Goal: Task Accomplishment & Management: Complete application form

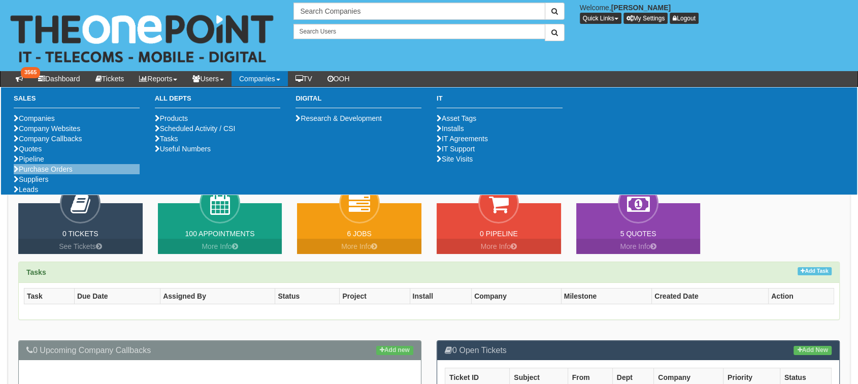
click at [53, 174] on li "Purchase Orders" at bounding box center [77, 169] width 126 height 10
click at [59, 173] on link "Purchase Orders" at bounding box center [43, 169] width 59 height 8
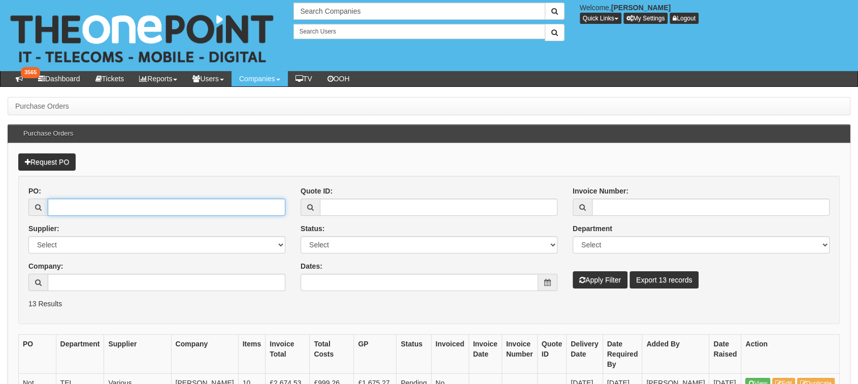
click at [186, 201] on input "PO:" at bounding box center [167, 206] width 238 height 17
type input "19151"
click at [572, 271] on button "Apply Filter" at bounding box center [599, 279] width 55 height 17
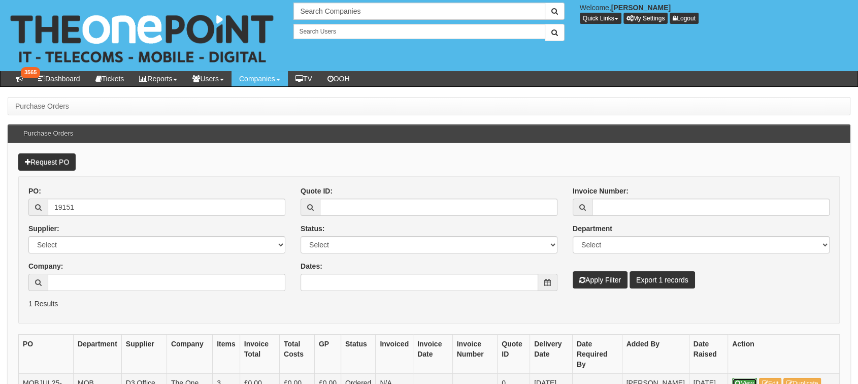
click at [746, 378] on link "View" at bounding box center [744, 383] width 25 height 11
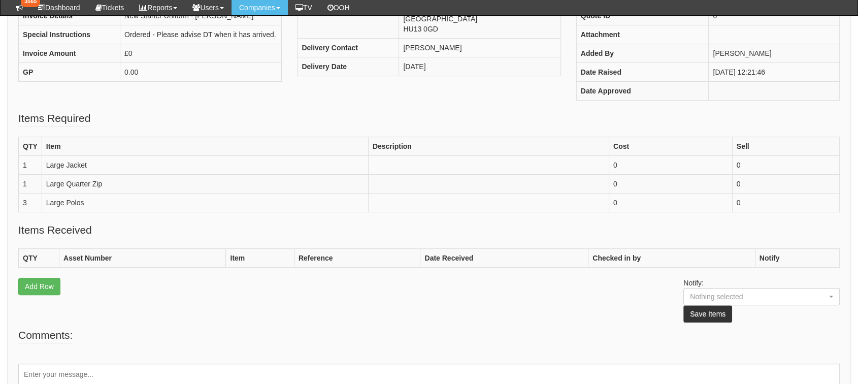
scroll to position [214, 0]
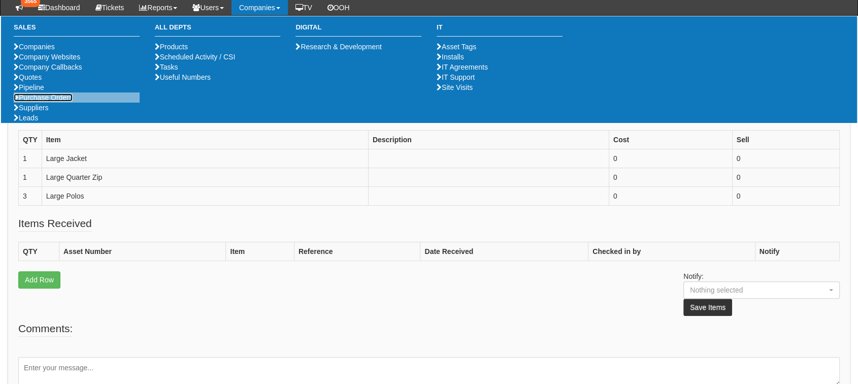
click at [70, 102] on link "Purchase Orders" at bounding box center [43, 97] width 59 height 8
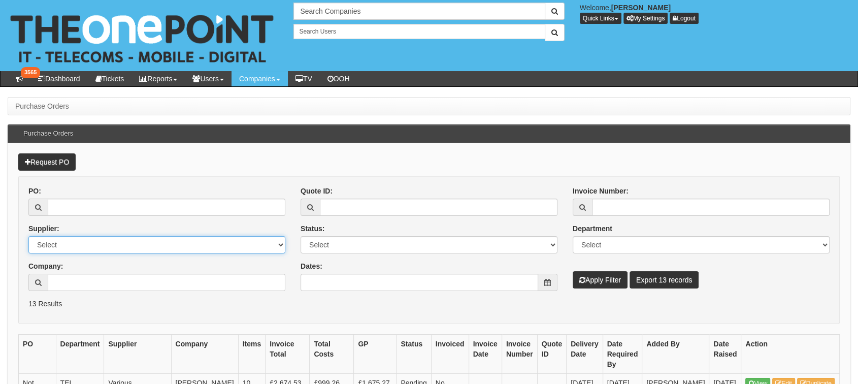
click at [199, 242] on select "Select 123 REG.co.uk 1Password 3 4Gon AA Jones Electric Ltd Abzorb Access Group…" at bounding box center [156, 244] width 257 height 17
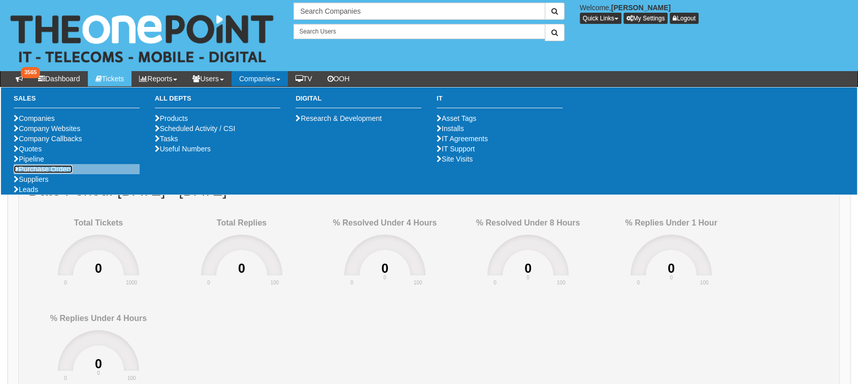
click at [41, 173] on link "Purchase Orders" at bounding box center [43, 169] width 59 height 8
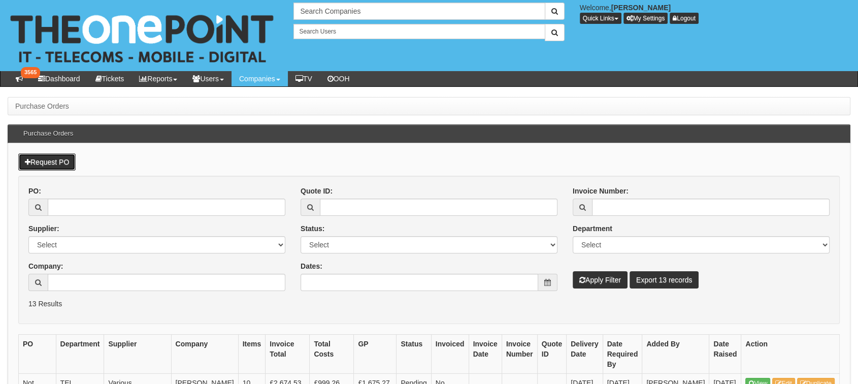
click at [44, 160] on link "Request PO" at bounding box center [46, 161] width 57 height 17
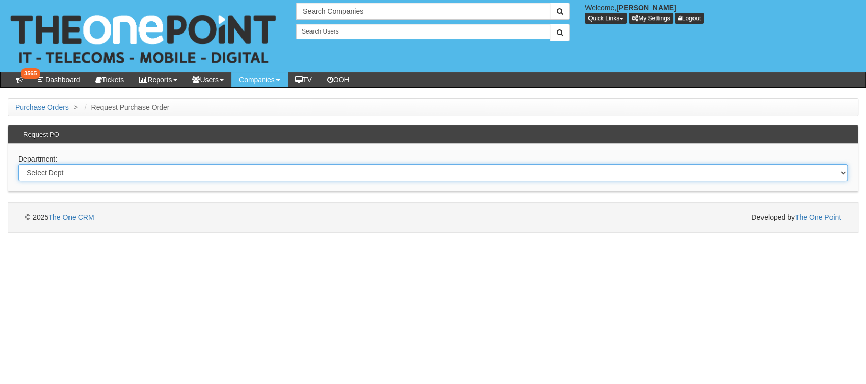
click at [52, 174] on select "Select Dept Digital Internal IT Mobiles Marketing Telecoms" at bounding box center [433, 172] width 830 height 17
select select "?pipeID=&dept=INT"
click at [18, 164] on select "Select Dept Digital Internal IT Mobiles Marketing Telecoms" at bounding box center [433, 172] width 830 height 17
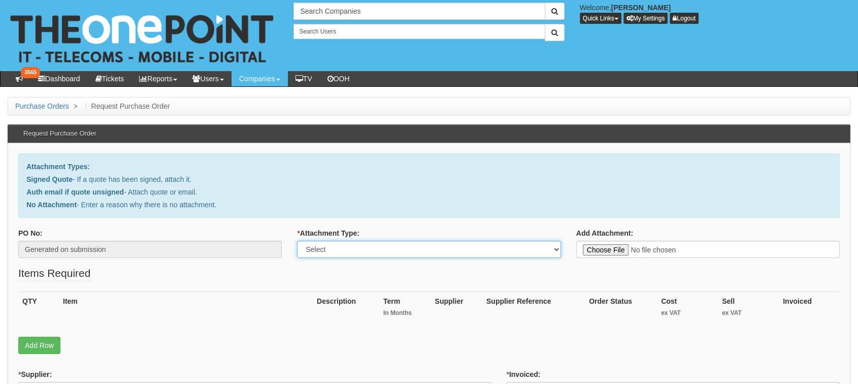
click at [326, 249] on select "Select Signed Quote Auth email with quote if unsigned No Attachment" at bounding box center [428, 249] width 263 height 17
select select "No Attachment"
click at [297, 241] on select "Select Signed Quote Auth email with quote if unsigned No Attachment" at bounding box center [428, 249] width 263 height 17
click at [593, 246] on textarea "Reason for no attachment:" at bounding box center [707, 249] width 263 height 17
click at [593, 246] on textarea "Daren Brewer" at bounding box center [707, 249] width 263 height 17
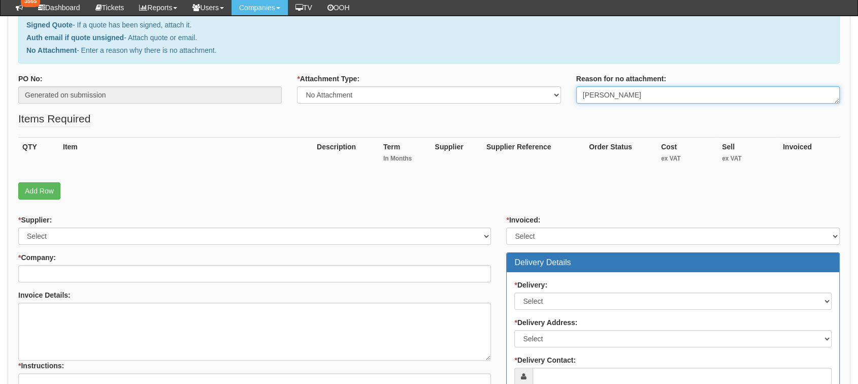
scroll to position [129, 0]
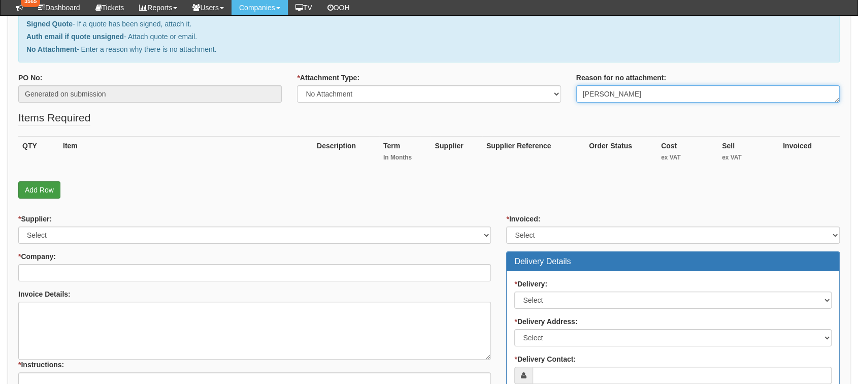
type textarea "Darren Brewer"
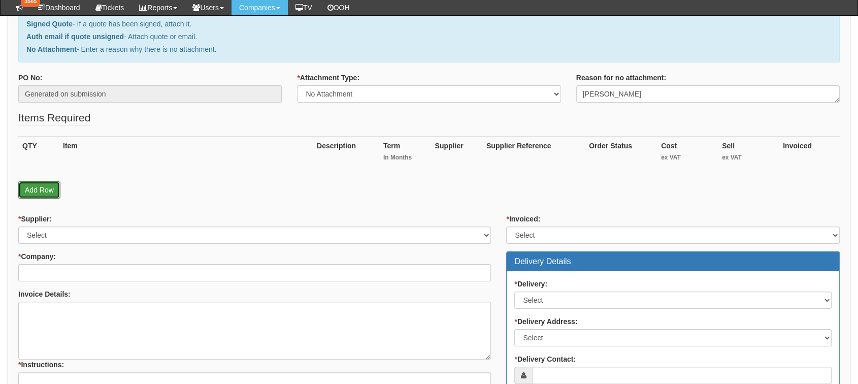
click at [30, 188] on link "Add Row" at bounding box center [39, 189] width 42 height 17
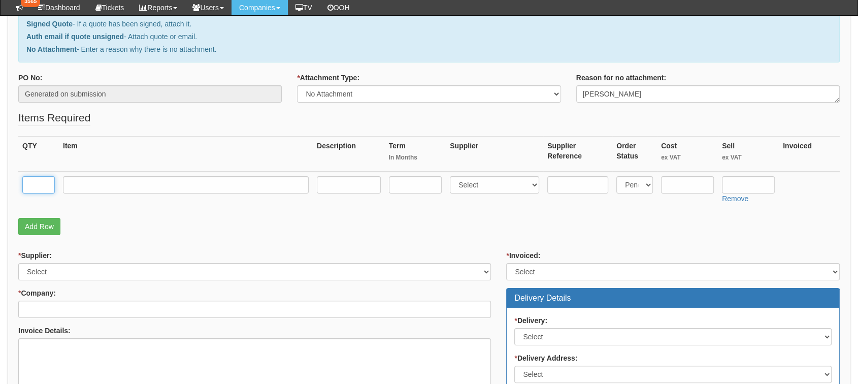
click at [32, 185] on input "text" at bounding box center [38, 184] width 32 height 17
type input "1"
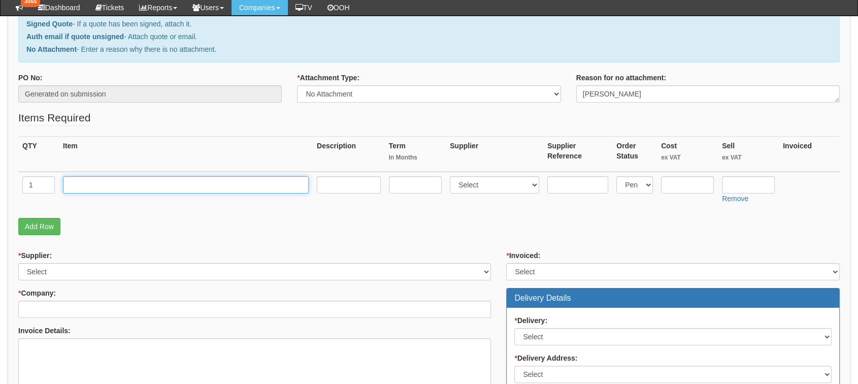
click at [85, 178] on input "text" at bounding box center [186, 184] width 246 height 17
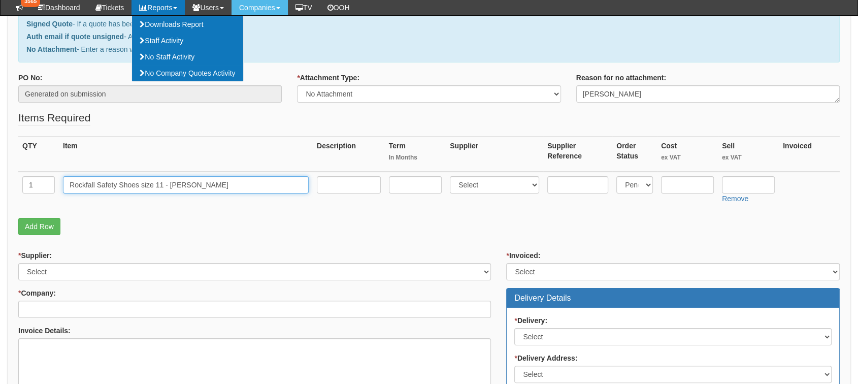
type input "Rockfall Safety Shoes size 11 - Darren Brewer"
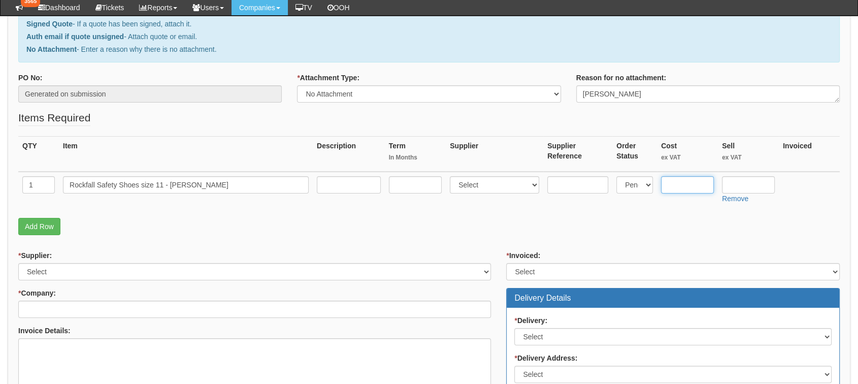
click at [671, 188] on input "text" at bounding box center [687, 184] width 53 height 17
type input "73.50"
click at [743, 182] on input "text" at bounding box center [748, 184] width 53 height 17
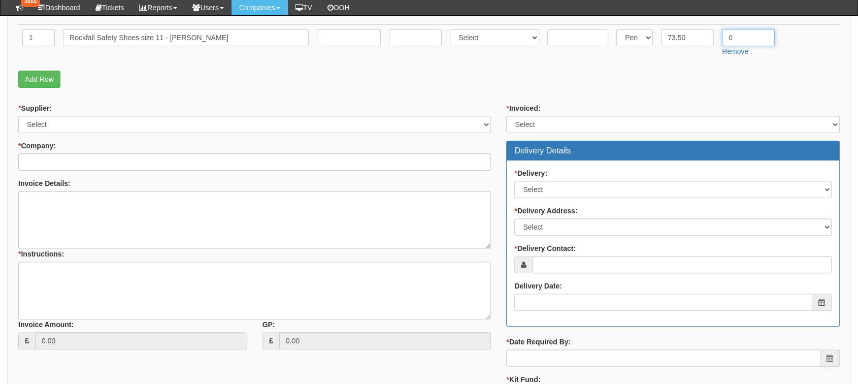
scroll to position [270, 0]
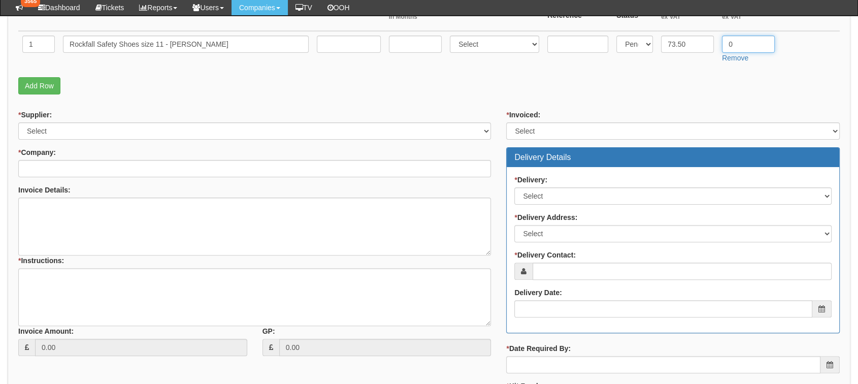
type input "0"
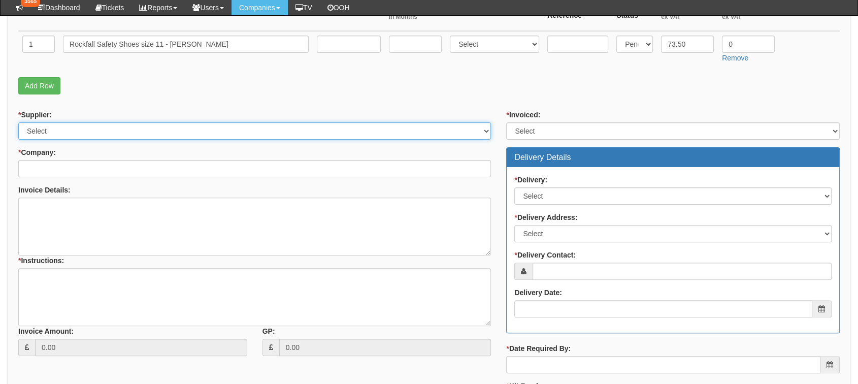
click at [241, 132] on select "Select 123 REG.co.uk 1Password 3 4Gon AA Jones Electric Ltd Abzorb Access Group…" at bounding box center [254, 130] width 473 height 17
select select "13"
click at [18, 122] on select "Select 123 REG.co.uk 1Password 3 4Gon AA Jones Electric Ltd Abzorb Access Group…" at bounding box center [254, 130] width 473 height 17
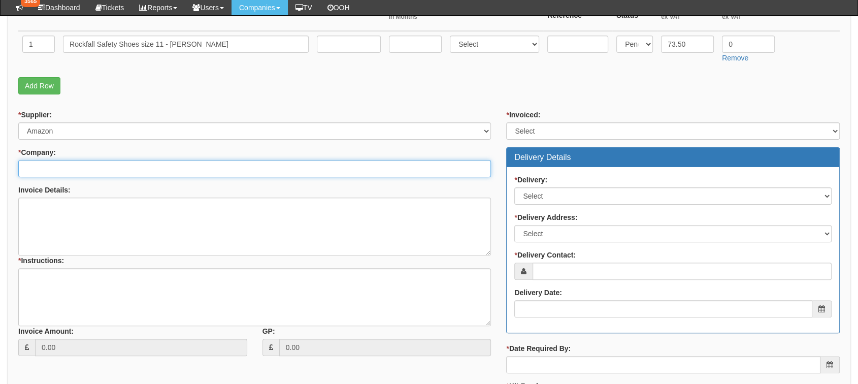
click at [167, 164] on input "* Company:" at bounding box center [254, 168] width 473 height 17
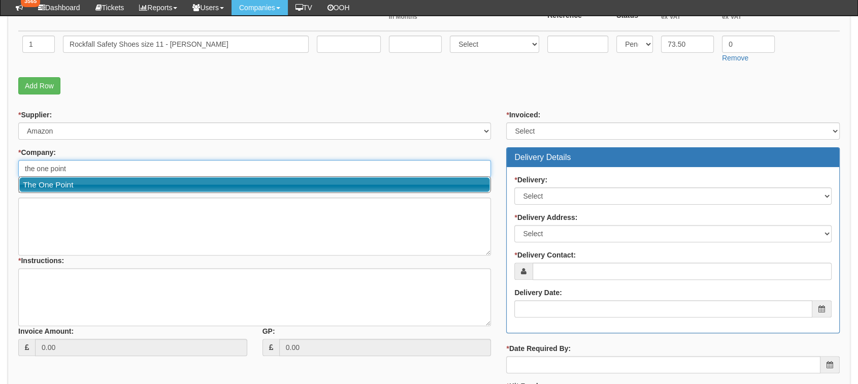
click at [134, 184] on link "The One Point" at bounding box center [254, 184] width 470 height 15
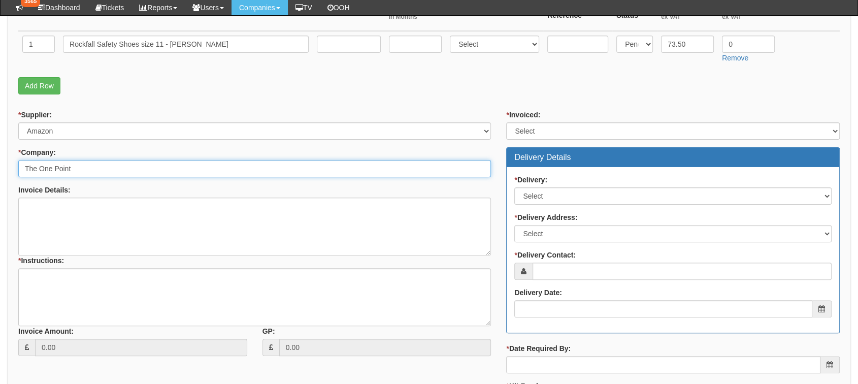
type input "The One Point"
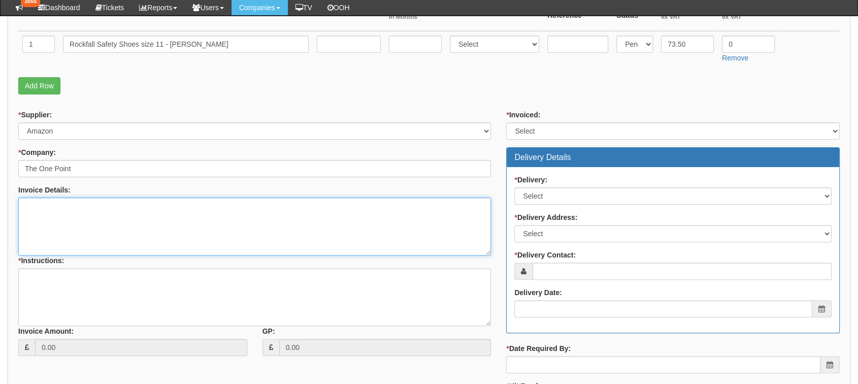
click at [140, 208] on textarea "Invoice Details:" at bounding box center [254, 226] width 473 height 58
type textarea "Safety shoes for Darren Brewer"
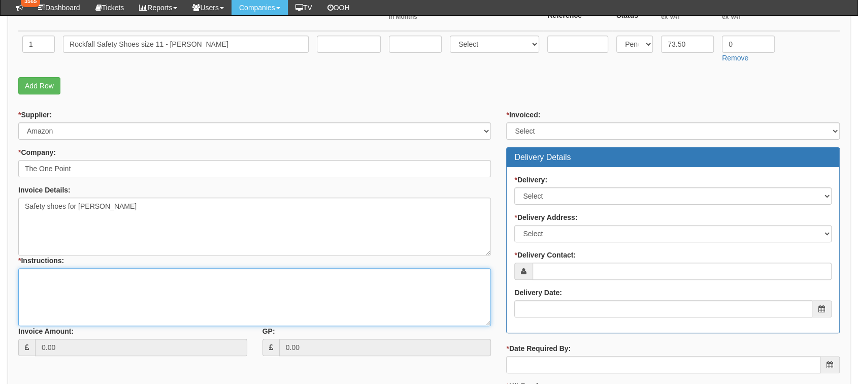
click at [133, 300] on textarea "* Instructions:" at bounding box center [254, 297] width 473 height 58
type textarea "Give to Darren"
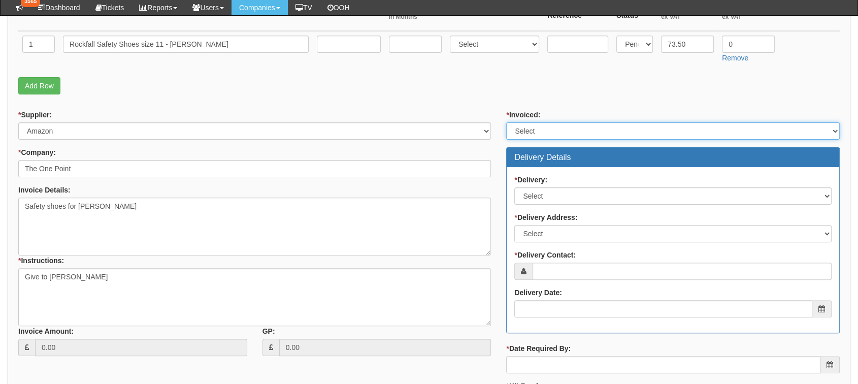
click at [547, 133] on select "Select Yes No N/A STB (part of order)" at bounding box center [672, 130] width 333 height 17
select select "3"
click at [506, 122] on select "Select Yes No N/A STB (part of order)" at bounding box center [672, 130] width 333 height 17
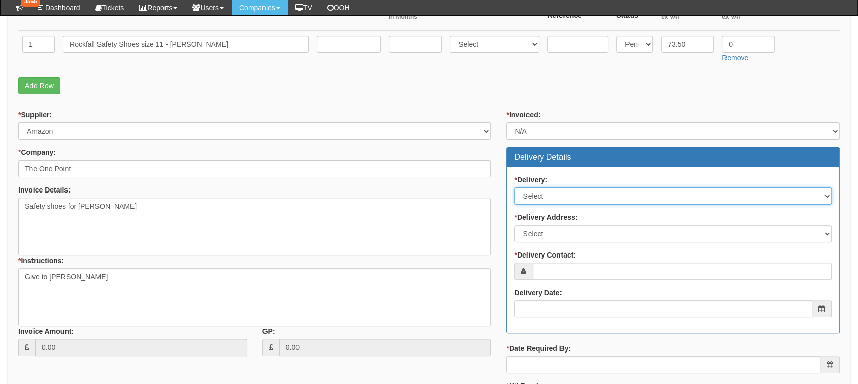
click at [574, 198] on select "Select No Not Applicable Yes" at bounding box center [672, 195] width 317 height 17
select select "3"
click at [514, 187] on select "Select No Not Applicable Yes" at bounding box center [672, 195] width 317 height 17
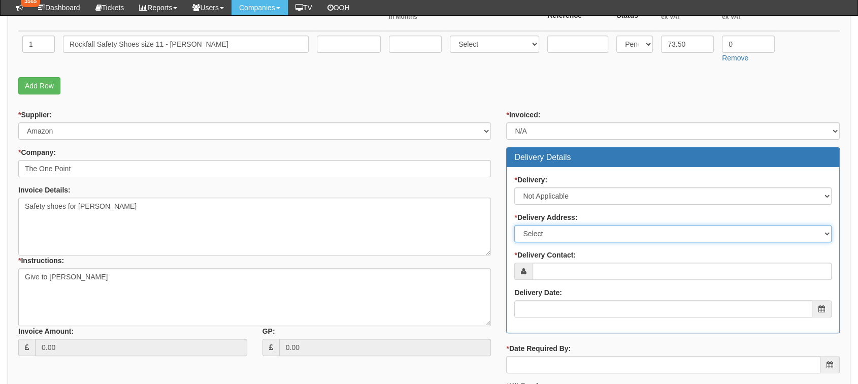
click at [581, 234] on select "Select Not Applicable Main Address - HU13 0GD The View - HU13 0GD Other" at bounding box center [672, 233] width 317 height 17
select select "company_main_address"
click at [514, 225] on select "Select Not Applicable Main Address - HU13 0GD The View - HU13 0GD Other" at bounding box center [672, 233] width 317 height 17
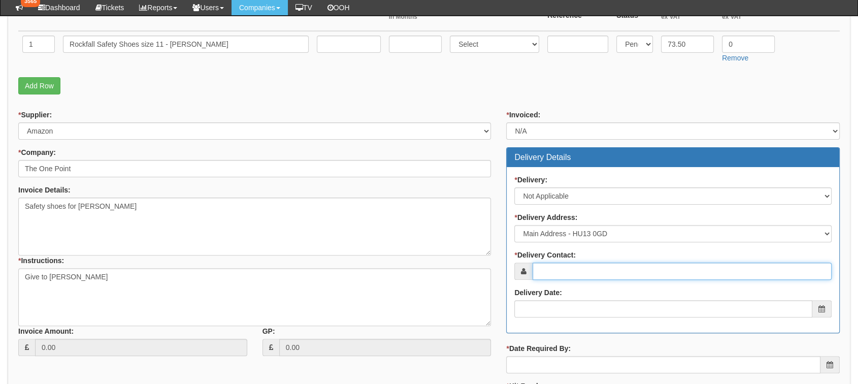
click at [597, 271] on input "* Delivery Contact:" at bounding box center [681, 270] width 299 height 17
type input "[PERSON_NAME]"
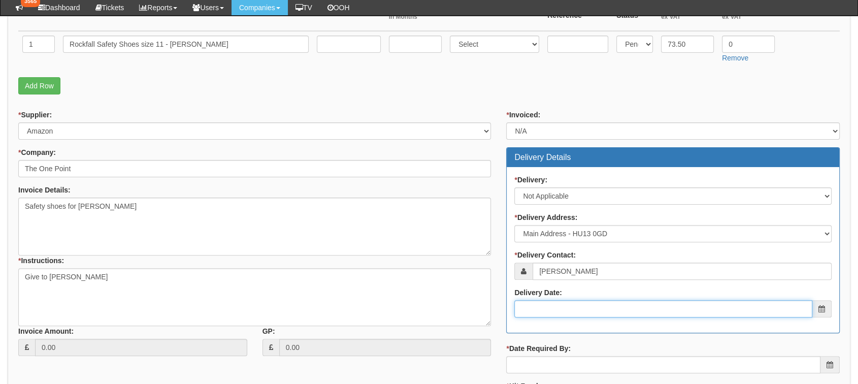
click at [612, 311] on input "Delivery Date:" at bounding box center [663, 308] width 298 height 17
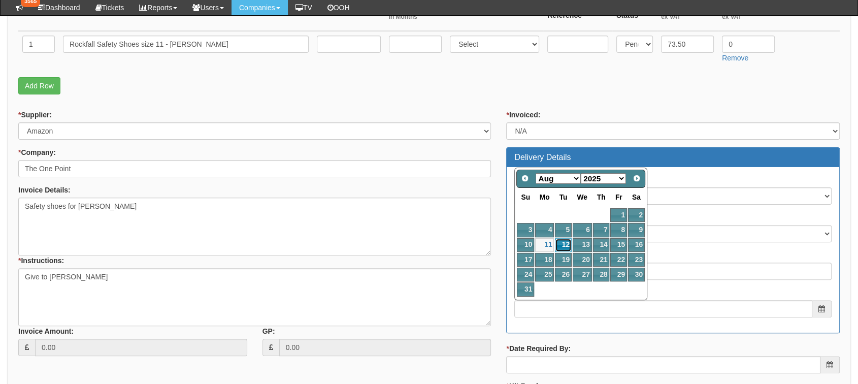
click at [555, 247] on link "12" at bounding box center [563, 245] width 16 height 14
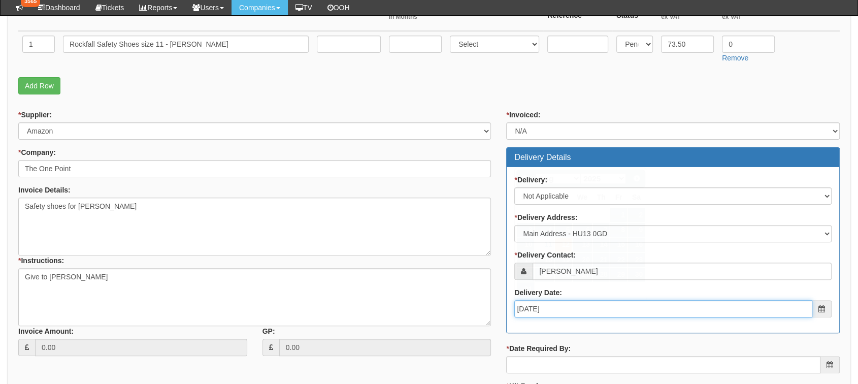
click at [567, 304] on input "2025-08-12" at bounding box center [663, 308] width 298 height 17
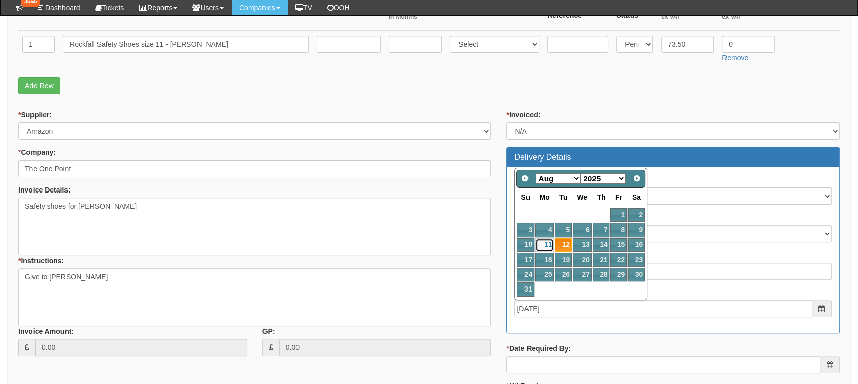
click at [545, 248] on link "11" at bounding box center [544, 245] width 19 height 14
type input "[DATE]"
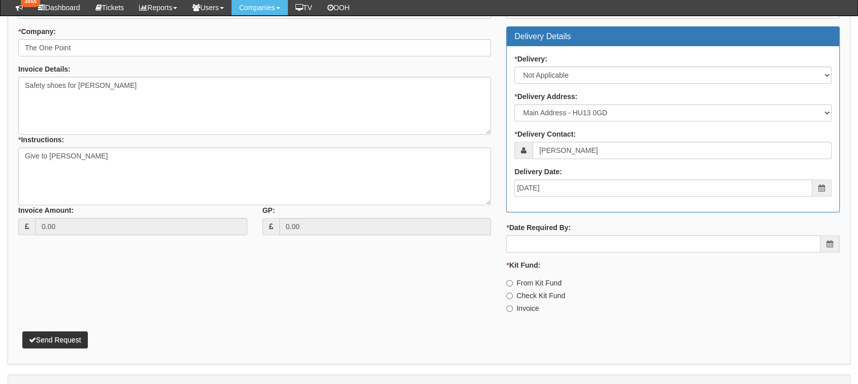
scroll to position [411, 0]
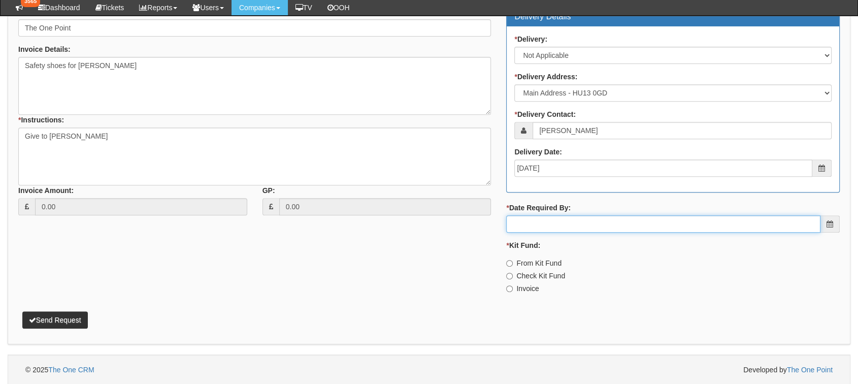
click at [643, 222] on input "* Date Required By:" at bounding box center [663, 223] width 314 height 17
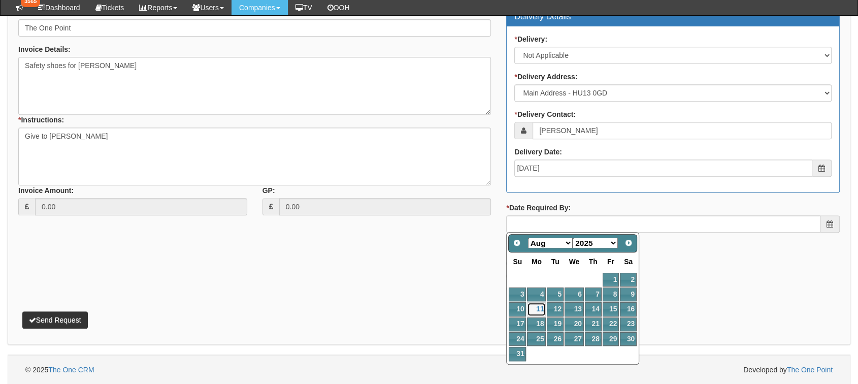
click at [536, 312] on link "11" at bounding box center [536, 309] width 19 height 14
type input "[DATE]"
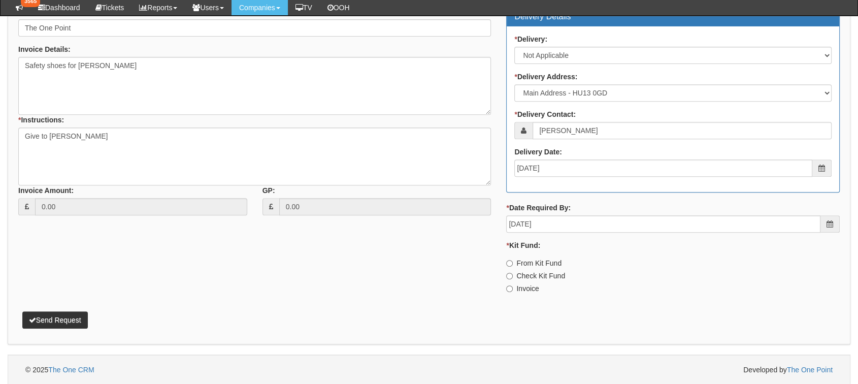
click at [521, 288] on label "Invoice" at bounding box center [522, 288] width 32 height 10
click at [513, 266] on input "Invoice" at bounding box center [509, 263] width 7 height 7
radio input "true"
click at [59, 311] on button "Send Request" at bounding box center [54, 319] width 65 height 17
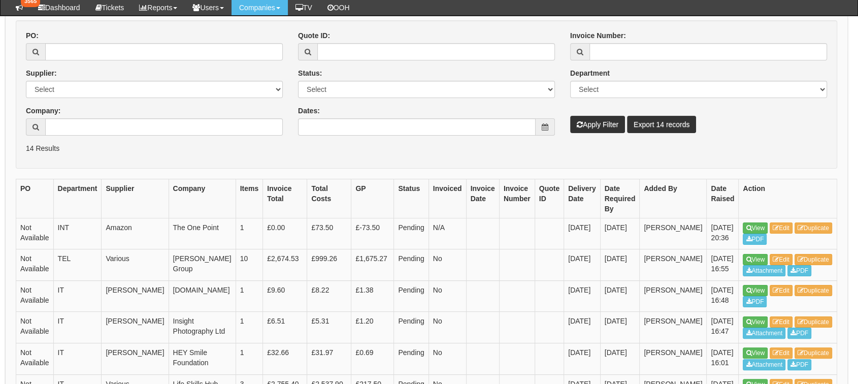
scroll to position [184, 3]
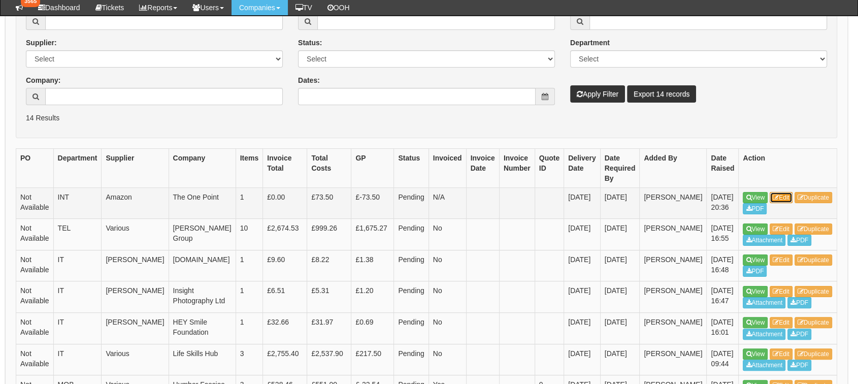
click at [769, 192] on link "Edit" at bounding box center [780, 197] width 23 height 11
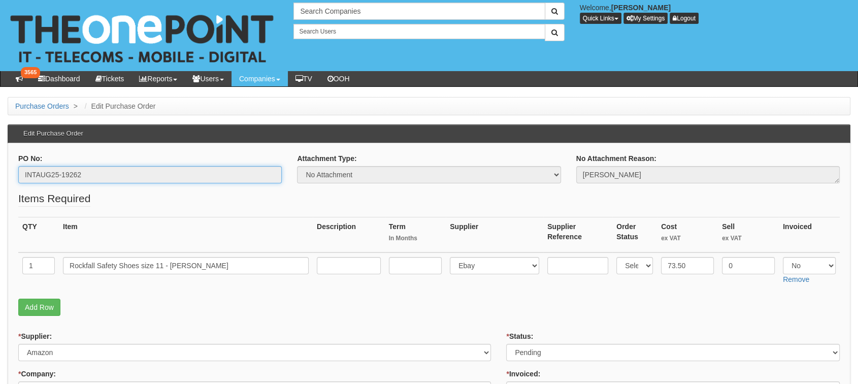
click at [49, 174] on input "INTAUG25-19262" at bounding box center [149, 174] width 263 height 17
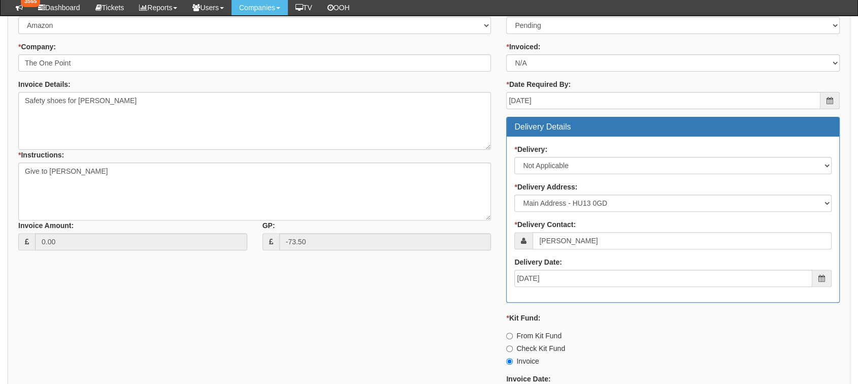
scroll to position [227, 0]
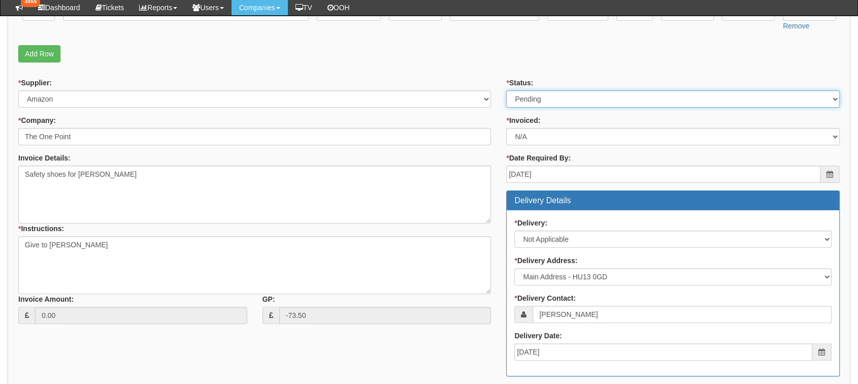
click at [691, 102] on select "Select Approved Completed Delivered Invoiced Ordered Ordered to site Part Order…" at bounding box center [672, 98] width 333 height 17
select select "8"
click at [506, 90] on select "Select Approved Completed Delivered Invoiced Ordered Ordered to site Part Order…" at bounding box center [672, 98] width 333 height 17
click at [331, 348] on div "* Supplier: Select 123 REG.co.uk 1Password 3 4Gon AA Jones Electric Ltd Abzorb …" at bounding box center [429, 319] width 836 height 483
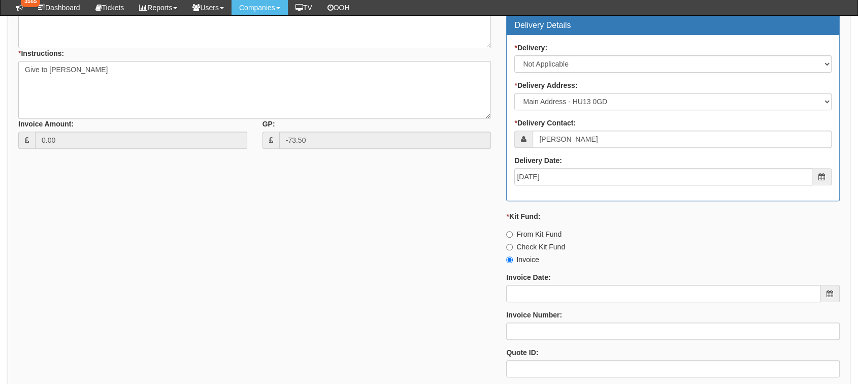
scroll to position [453, 0]
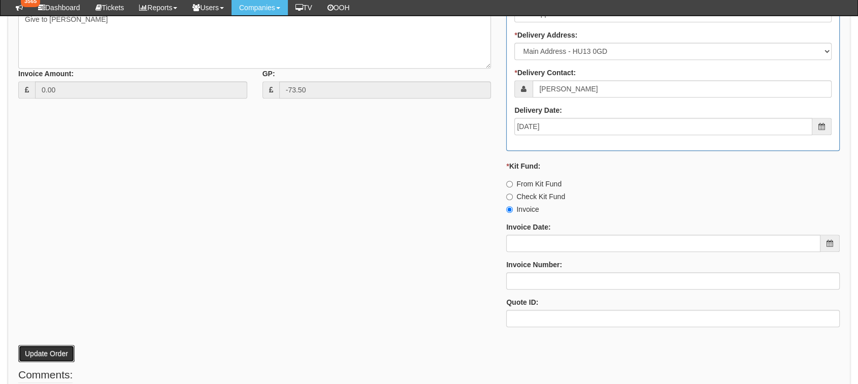
click at [56, 352] on button "Update Order" at bounding box center [46, 353] width 56 height 17
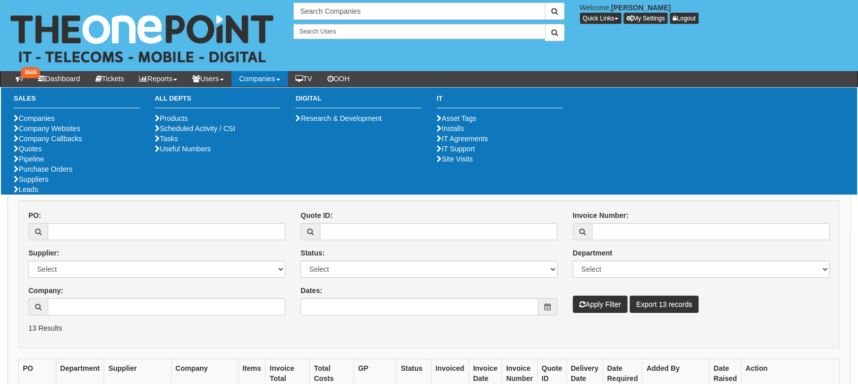
click at [24, 194] on ul "Companies Company Websites Company Callbacks Quotes Pipeline Purchase Orders Su…" at bounding box center [77, 153] width 126 height 81
click at [31, 173] on link "Purchase Orders" at bounding box center [43, 169] width 59 height 8
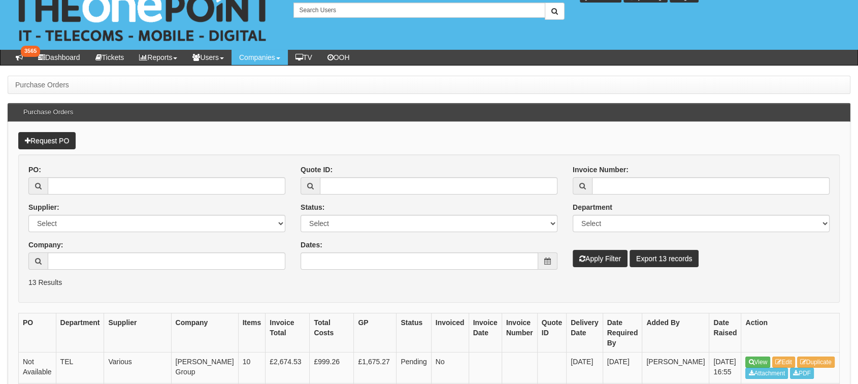
scroll to position [17, 0]
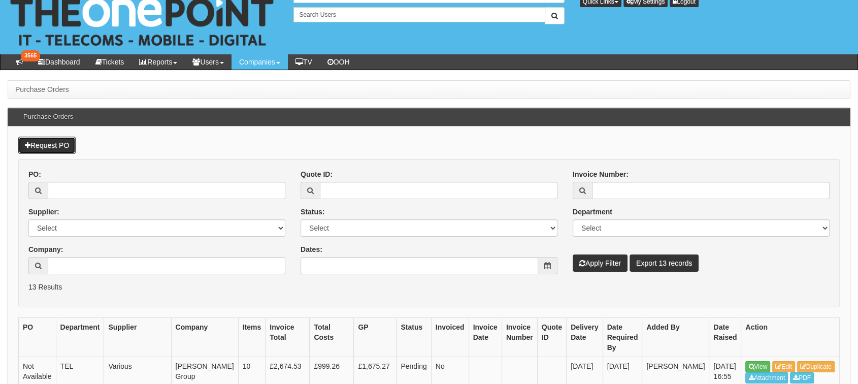
click at [45, 144] on link "Request PO" at bounding box center [46, 145] width 57 height 17
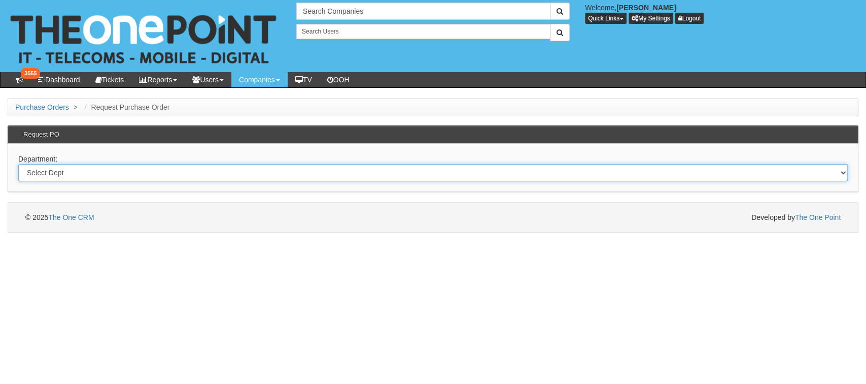
click at [60, 172] on select "Select Dept Digital Internal IT Mobiles Marketing Telecoms" at bounding box center [433, 172] width 830 height 17
select select "?pipeID=&dept=INT"
click at [18, 164] on select "Select Dept Digital Internal IT Mobiles Marketing Telecoms" at bounding box center [433, 172] width 830 height 17
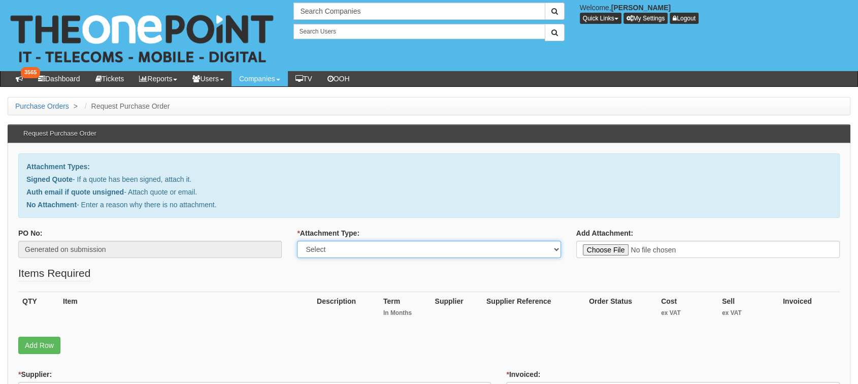
click at [418, 244] on select "Select Signed Quote Auth email with quote if unsigned No Attachment" at bounding box center [428, 249] width 263 height 17
select select "No Attachment"
click at [297, 241] on select "Select Signed Quote Auth email with quote if unsigned No Attachment" at bounding box center [428, 249] width 263 height 17
click at [613, 241] on textarea "Reason for no attachment:" at bounding box center [707, 249] width 263 height 17
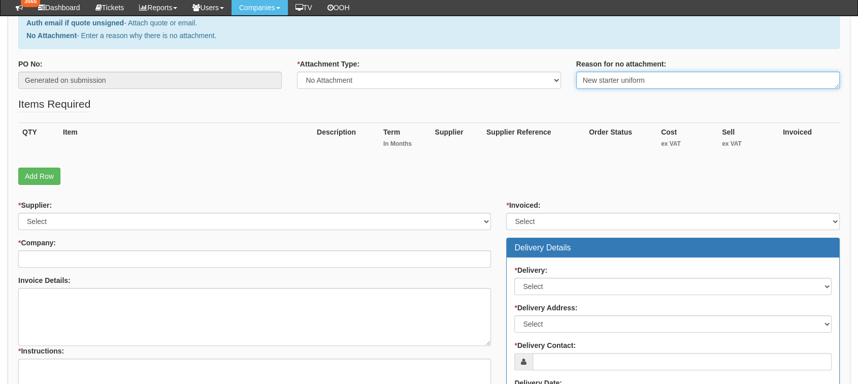
scroll to position [150, 0]
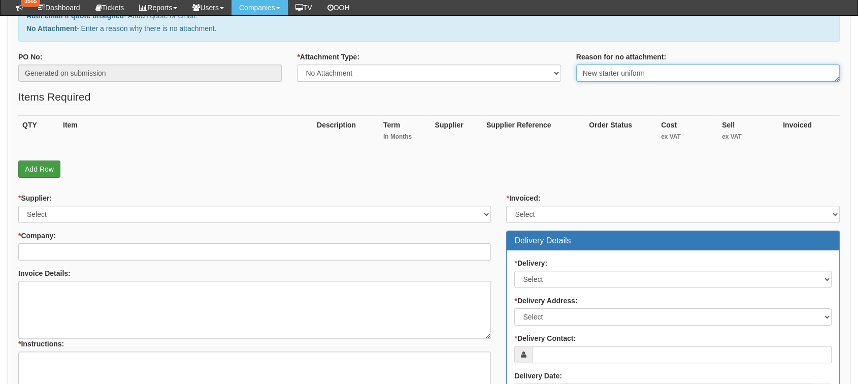
type textarea "New starter uniform"
click at [20, 170] on link "Add Row" at bounding box center [39, 168] width 42 height 17
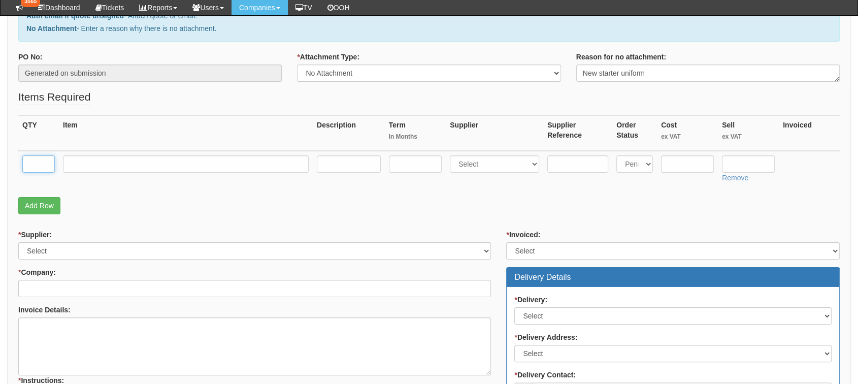
click at [40, 164] on input "text" at bounding box center [38, 163] width 32 height 17
type input "1"
click at [43, 204] on link "Add Row" at bounding box center [39, 205] width 42 height 17
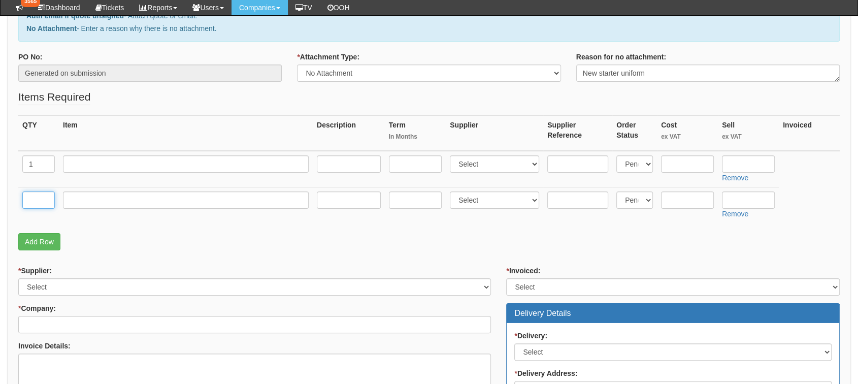
click at [49, 193] on input "text" at bounding box center [38, 199] width 32 height 17
type input "1"
click at [42, 235] on link "Add Row" at bounding box center [39, 241] width 42 height 17
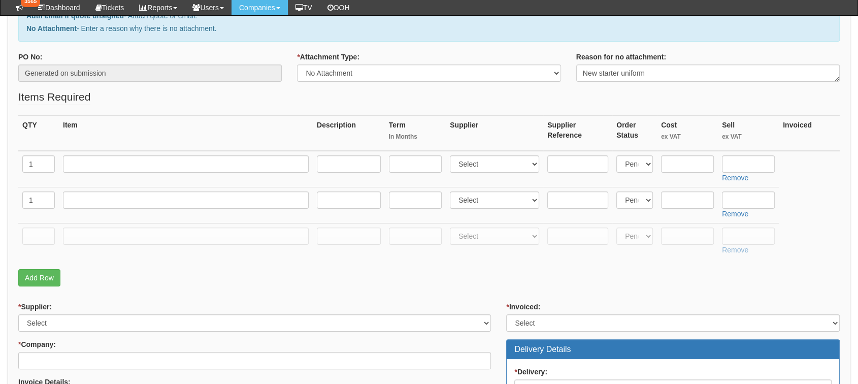
click at [40, 218] on td "1" at bounding box center [38, 205] width 41 height 36
drag, startPoint x: 41, startPoint y: 238, endPoint x: 45, endPoint y: 230, distance: 8.2
click at [45, 230] on input "text" at bounding box center [38, 235] width 32 height 17
type input "3"
click at [114, 162] on input "text" at bounding box center [186, 163] width 246 height 17
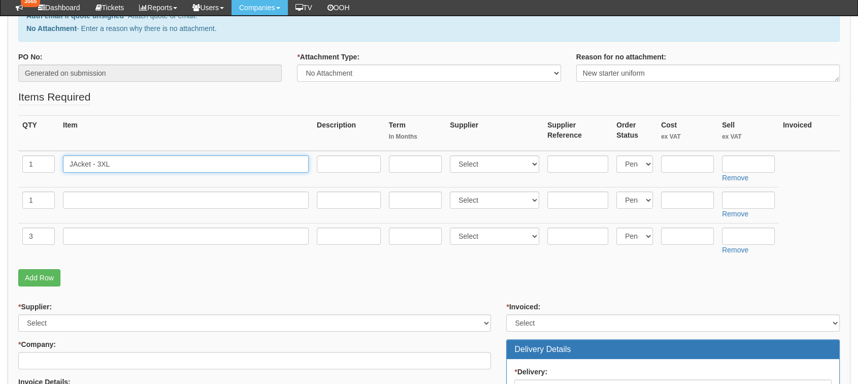
click at [76, 162] on input "JAcket - 3XL" at bounding box center [186, 163] width 246 height 17
type input "Jacket - 3XL"
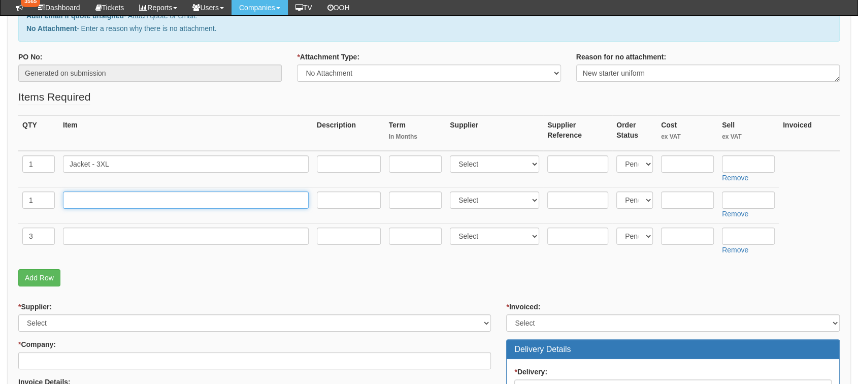
click at [115, 196] on input "text" at bounding box center [186, 199] width 246 height 17
click at [94, 199] on input "QuarterZip - 3XL" at bounding box center [186, 199] width 246 height 17
type input "Quarter Zip - 3XL"
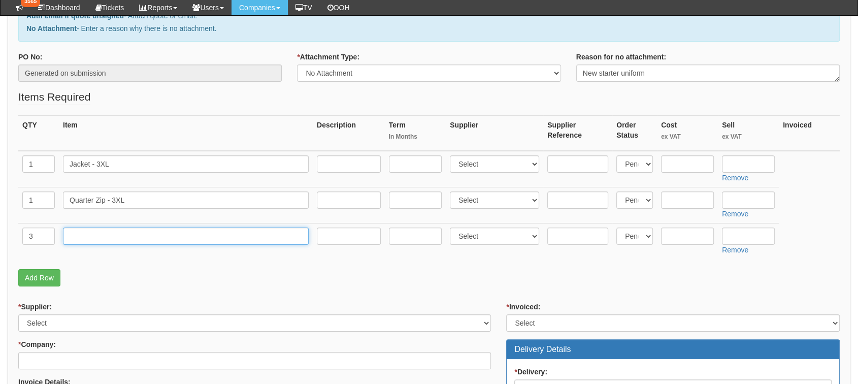
click at [137, 234] on input "text" at bounding box center [186, 235] width 246 height 17
type input "Polos - 3XL"
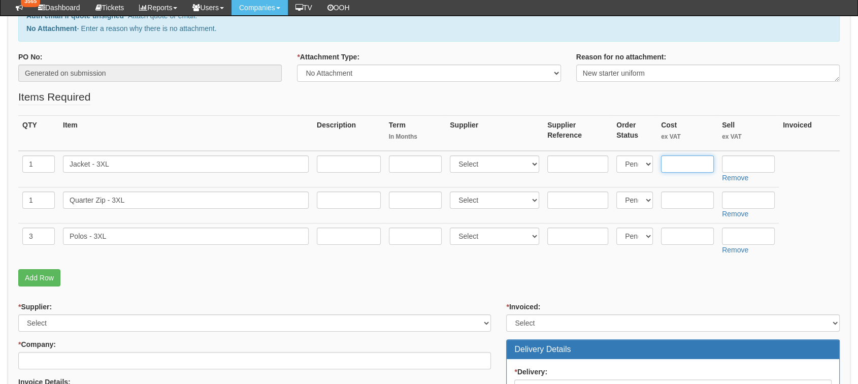
click at [677, 164] on input "text" at bounding box center [687, 163] width 53 height 17
type input "0"
click at [690, 199] on input "text" at bounding box center [687, 199] width 53 height 17
type input "0"
click at [691, 237] on input "text" at bounding box center [687, 235] width 53 height 17
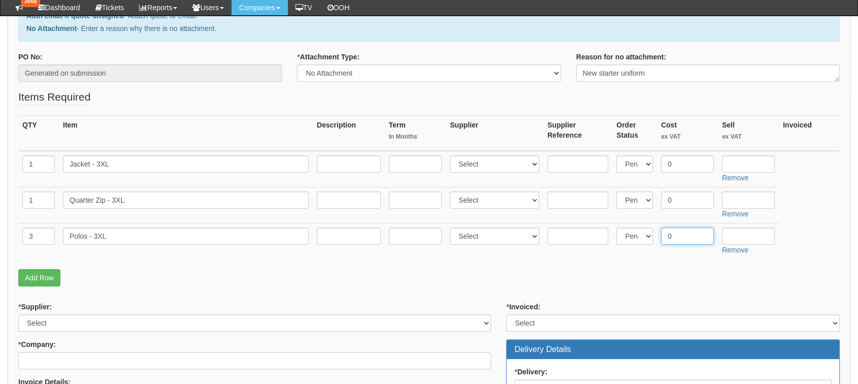
type input "0"
click at [755, 156] on input "text" at bounding box center [748, 163] width 53 height 17
type input "0"
click at [751, 195] on input "text" at bounding box center [748, 199] width 53 height 17
type input "0"
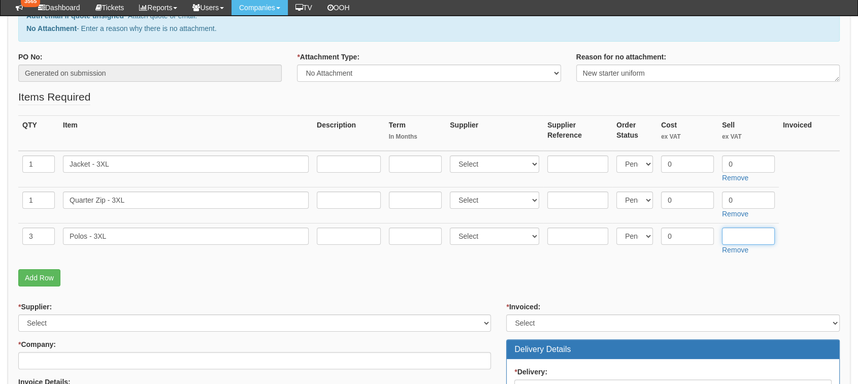
click at [750, 235] on input "text" at bounding box center [748, 235] width 53 height 17
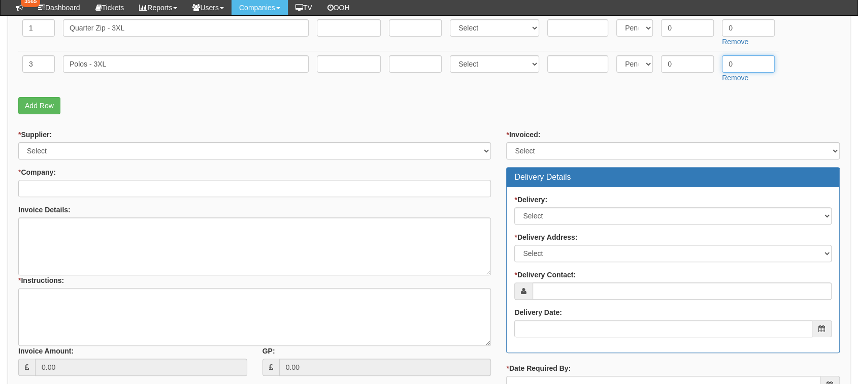
scroll to position [353, 0]
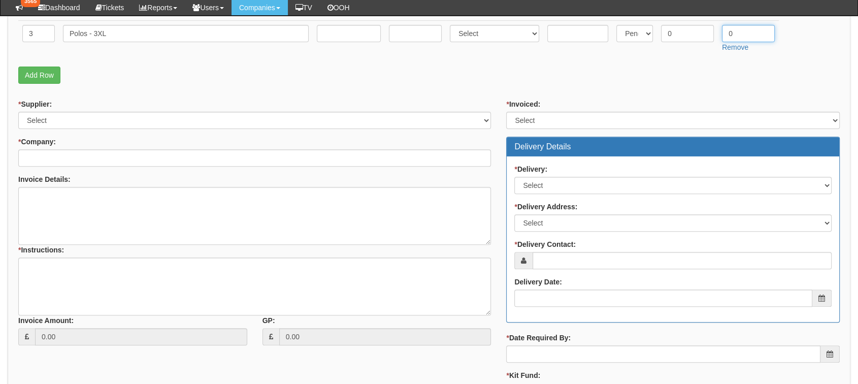
type input "0"
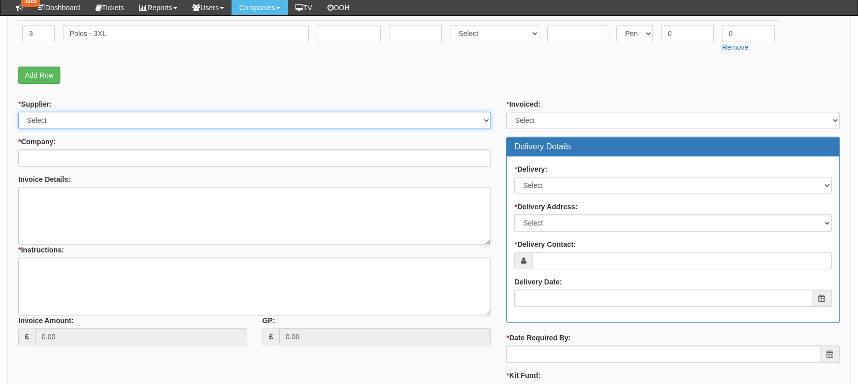
click at [327, 121] on select "Select 123 REG.co.uk 1Password 3 4Gon AA Jones Electric Ltd Abzorb Access Group…" at bounding box center [254, 120] width 473 height 17
select select "73"
click at [18, 112] on select "Select 123 REG.co.uk 1Password 3 4Gon AA Jones Electric Ltd Abzorb Access Group…" at bounding box center [254, 120] width 473 height 17
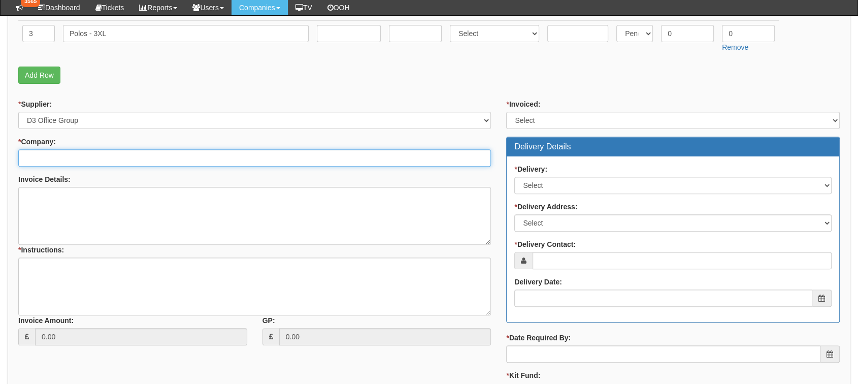
click at [313, 156] on input "* Company:" at bounding box center [254, 157] width 473 height 17
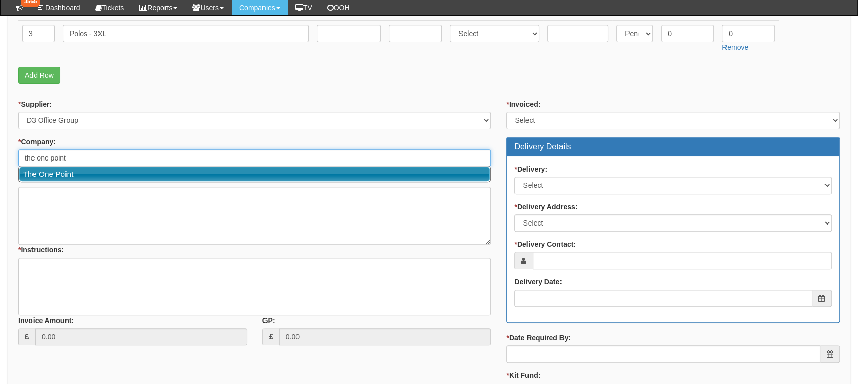
click at [295, 173] on link "The One Point" at bounding box center [254, 173] width 470 height 15
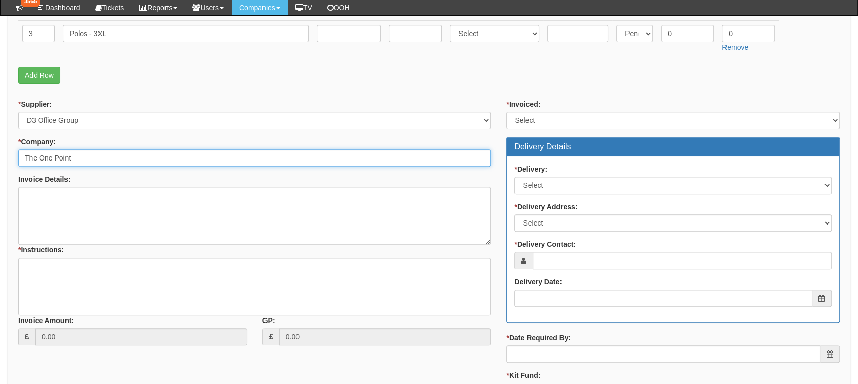
type input "The One Point"
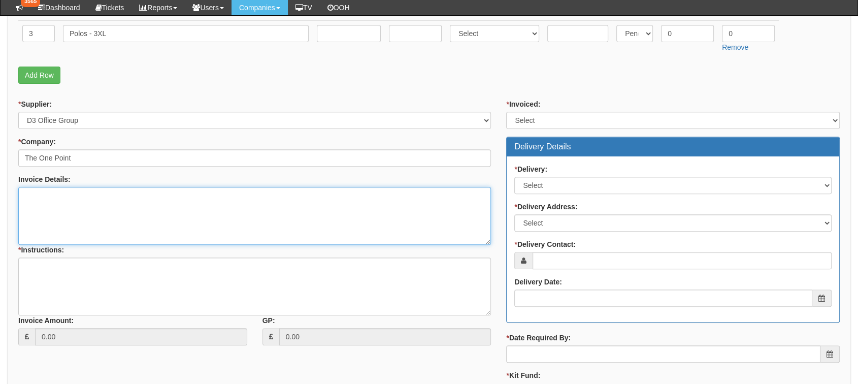
click at [244, 205] on textarea "Invoice Details:" at bounding box center [254, 216] width 473 height 58
type textarea "New starter uniform - ben miles"
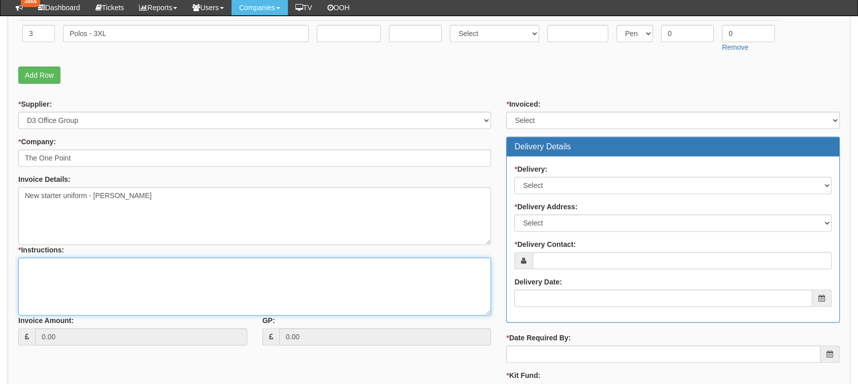
click at [146, 265] on textarea "* Instructions:" at bounding box center [254, 286] width 473 height 58
type textarea "Give to DT"
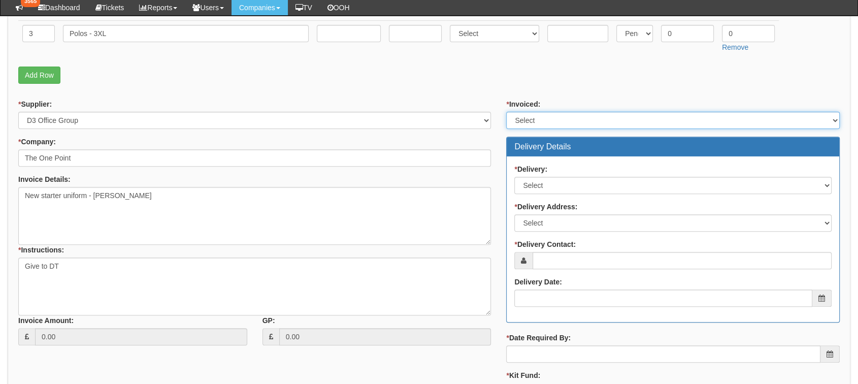
click at [653, 118] on select "Select Yes No N/A STB (part of order)" at bounding box center [672, 120] width 333 height 17
select select "3"
click at [506, 112] on select "Select Yes No N/A STB (part of order)" at bounding box center [672, 120] width 333 height 17
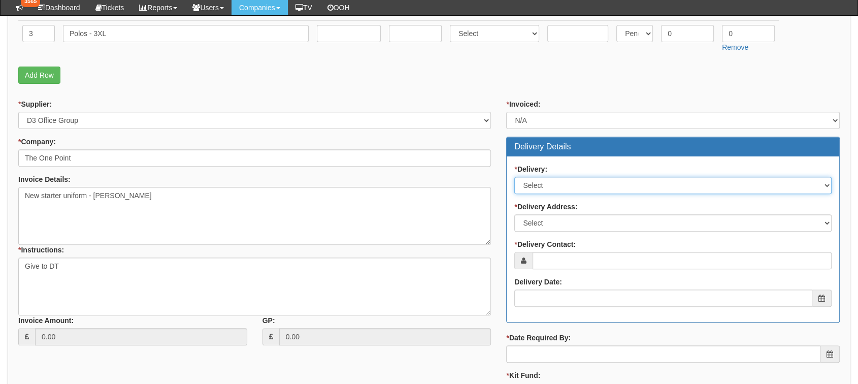
click at [575, 189] on select "Select No Not Applicable Yes" at bounding box center [672, 185] width 317 height 17
select select "3"
click at [514, 177] on select "Select No Not Applicable Yes" at bounding box center [672, 185] width 317 height 17
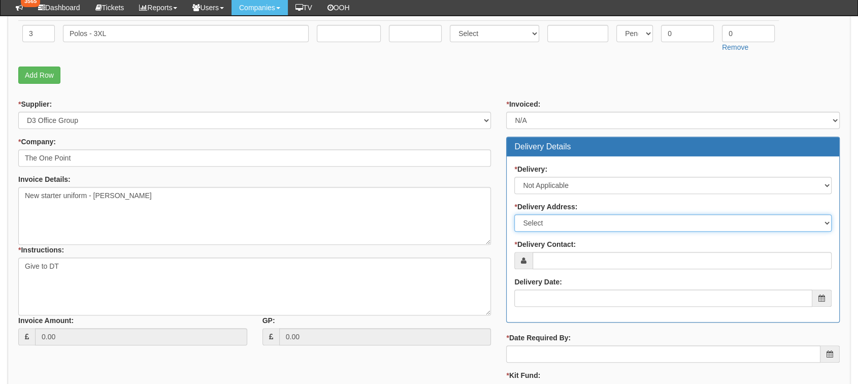
click at [565, 226] on select "Select Not Applicable Main Address - HU13 0GD The View - HU13 0GD Other" at bounding box center [672, 222] width 317 height 17
select select "company_main_address"
click at [514, 214] on select "Select Not Applicable Main Address - HU13 0GD The View - HU13 0GD Other" at bounding box center [672, 222] width 317 height 17
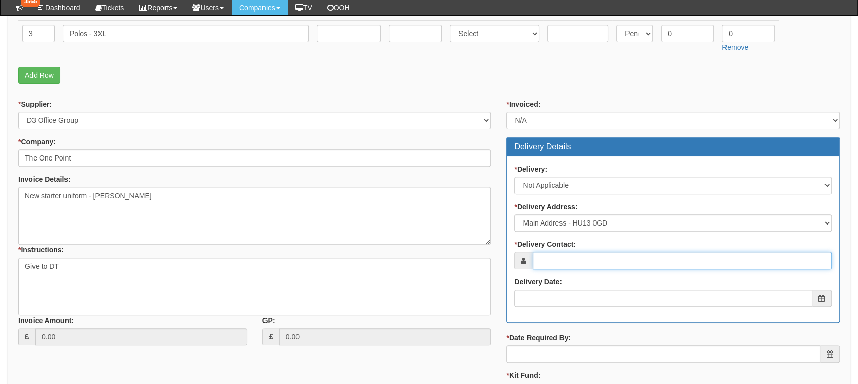
click at [572, 258] on input "* Delivery Contact:" at bounding box center [681, 260] width 299 height 17
type input "[PERSON_NAME]"
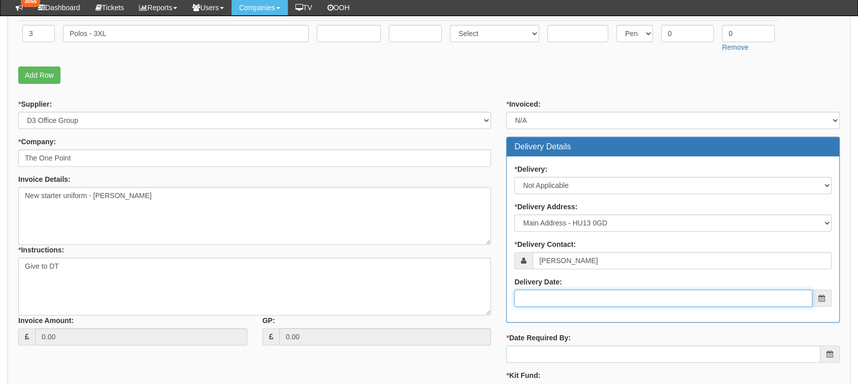
click at [580, 303] on input "Delivery Date:" at bounding box center [663, 297] width 298 height 17
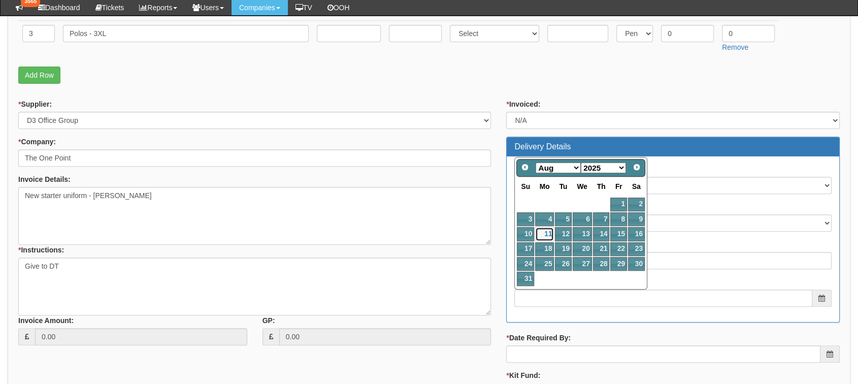
click at [545, 235] on link "11" at bounding box center [544, 234] width 19 height 14
type input "[DATE]"
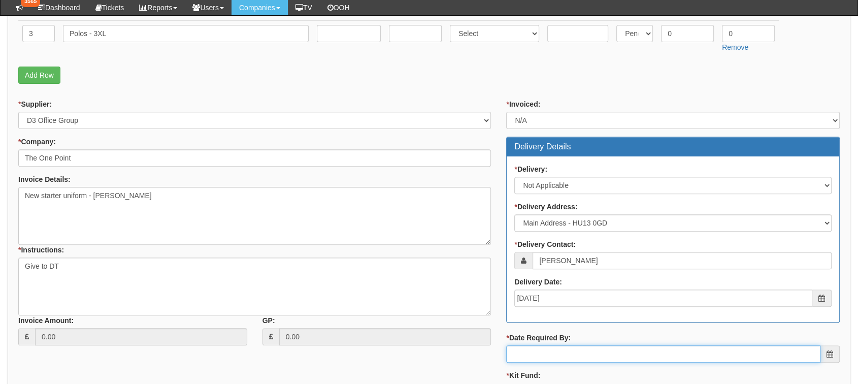
click at [577, 347] on input "* Date Required By:" at bounding box center [663, 353] width 314 height 17
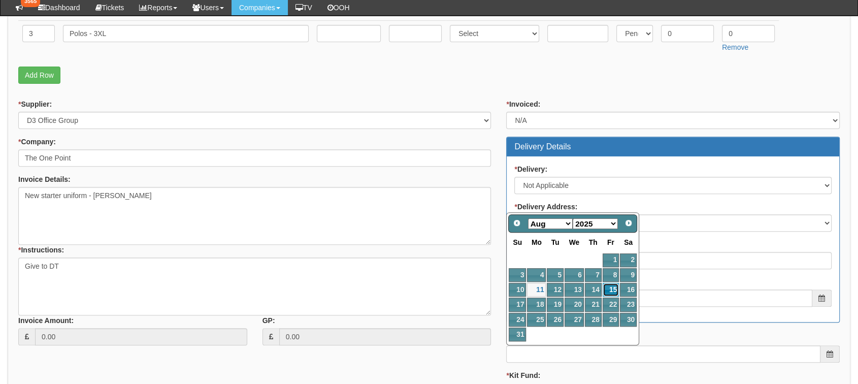
click at [614, 284] on link "15" at bounding box center [610, 290] width 16 height 14
type input "2025-08-15"
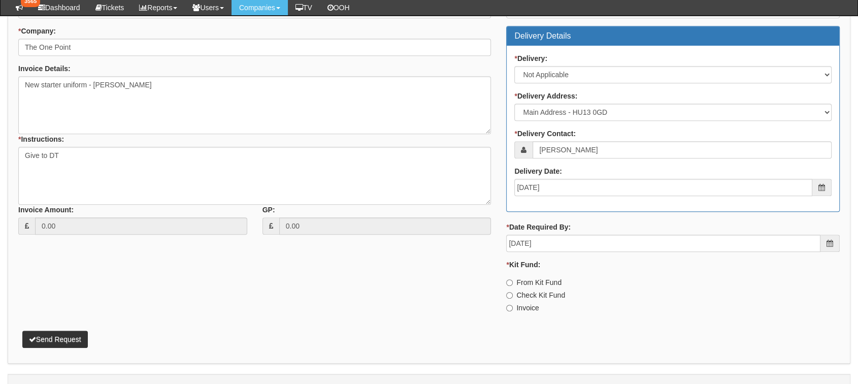
scroll to position [465, 0]
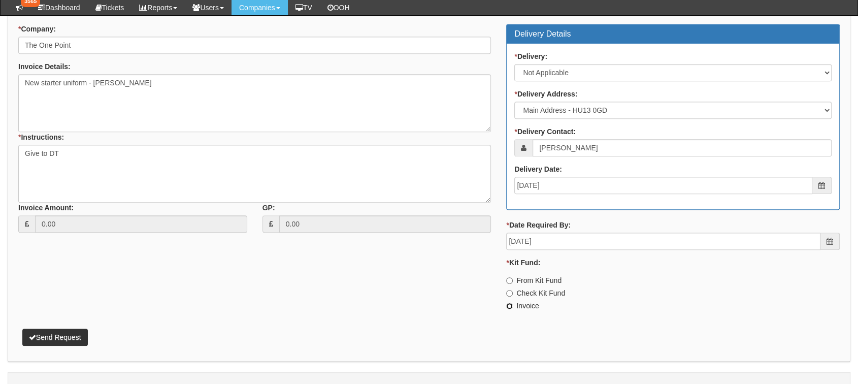
click at [510, 284] on input "Invoice" at bounding box center [509, 280] width 7 height 7
radio input "true"
click at [77, 345] on div "Attachment Types: Signed Quote - If a quote has been signed, attach it. Auth em…" at bounding box center [429, 7] width 842 height 710
click at [79, 334] on button "Send Request" at bounding box center [54, 336] width 65 height 17
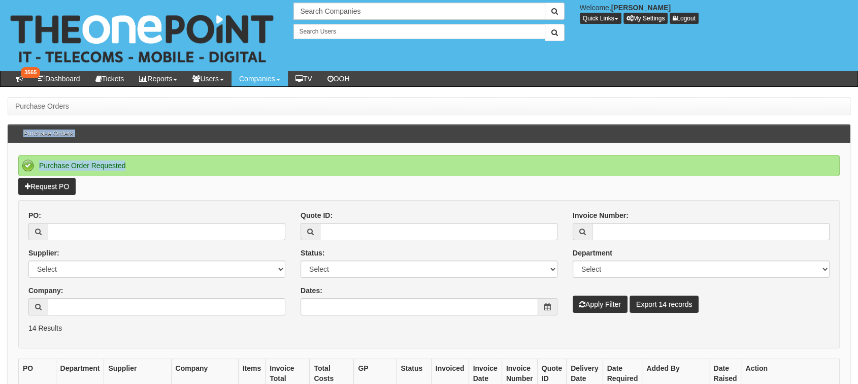
scroll to position [0, 8]
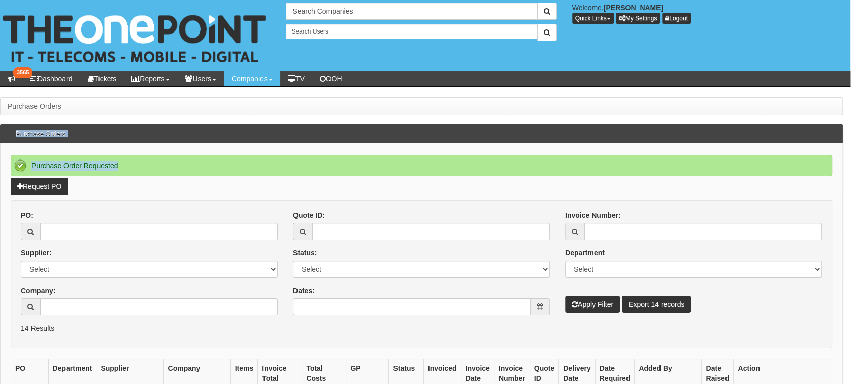
drag, startPoint x: 856, startPoint y: 132, endPoint x: 865, endPoint y: 150, distance: 19.5
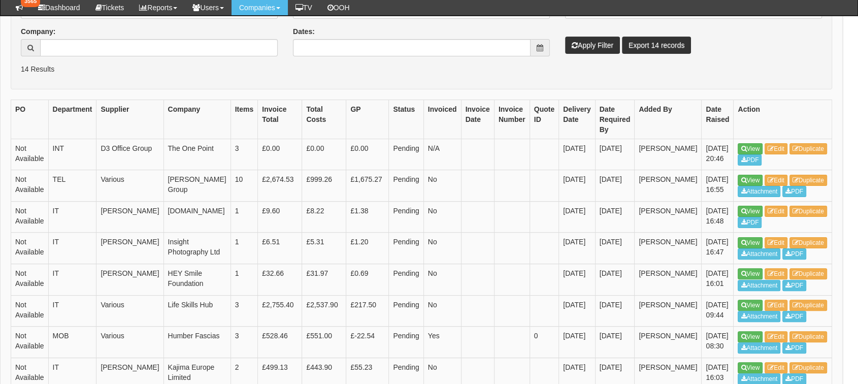
scroll to position [235, 8]
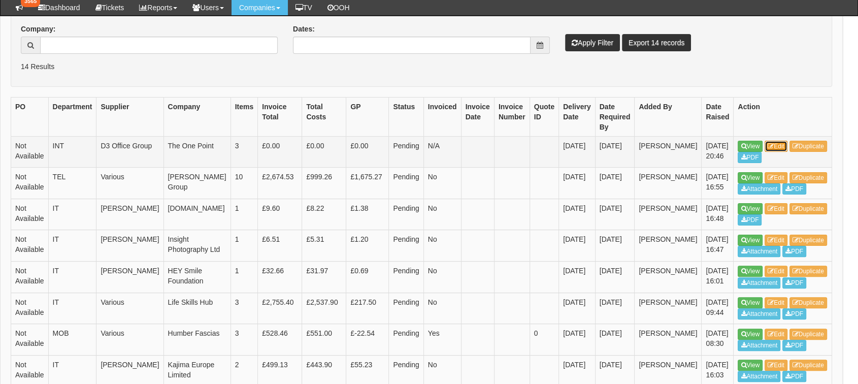
click at [764, 149] on link "Edit" at bounding box center [775, 146] width 23 height 11
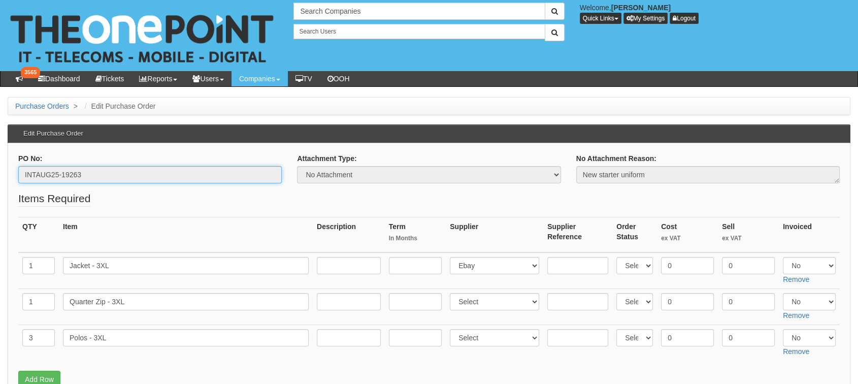
click at [32, 174] on input "INTAUG25-19263" at bounding box center [149, 174] width 263 height 17
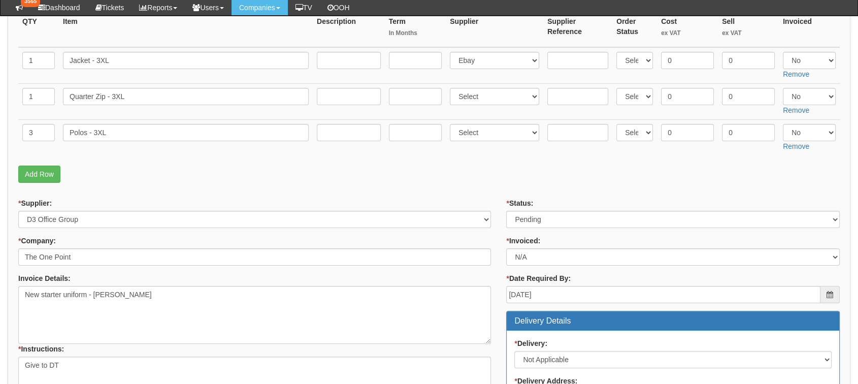
scroll to position [196, 0]
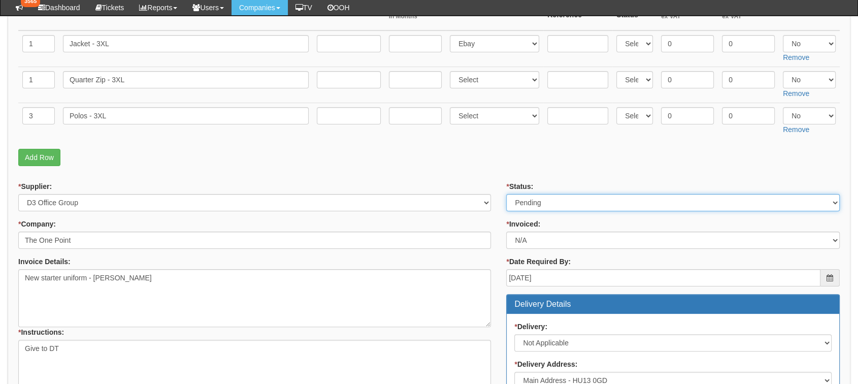
click at [707, 202] on select "Select Approved Completed Delivered Invoiced Ordered Ordered to site Part Order…" at bounding box center [672, 202] width 333 height 17
select select "8"
click at [506, 194] on select "Select Approved Completed Delivered Invoiced Ordered Ordered to site Part Order…" at bounding box center [672, 202] width 333 height 17
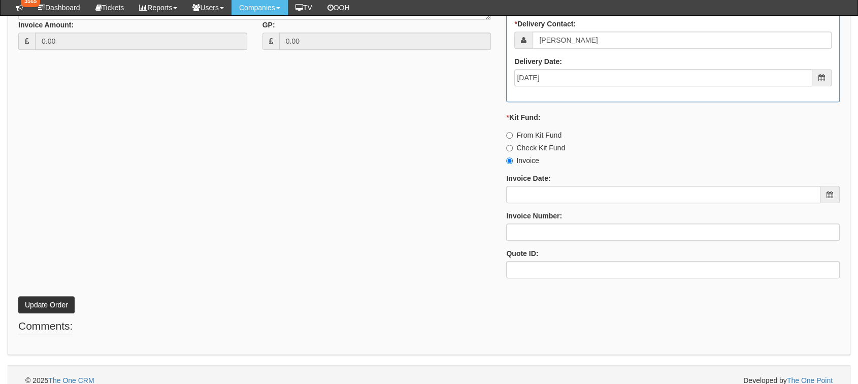
scroll to position [584, 0]
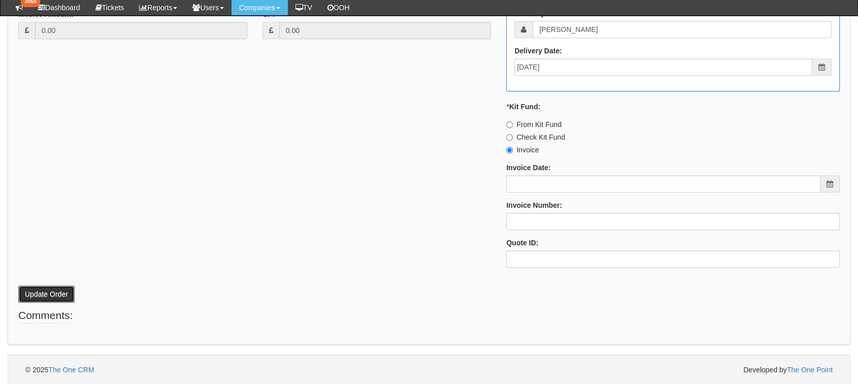
click at [29, 299] on button "Update Order" at bounding box center [46, 293] width 56 height 17
